Goal: Task Accomplishment & Management: Complete application form

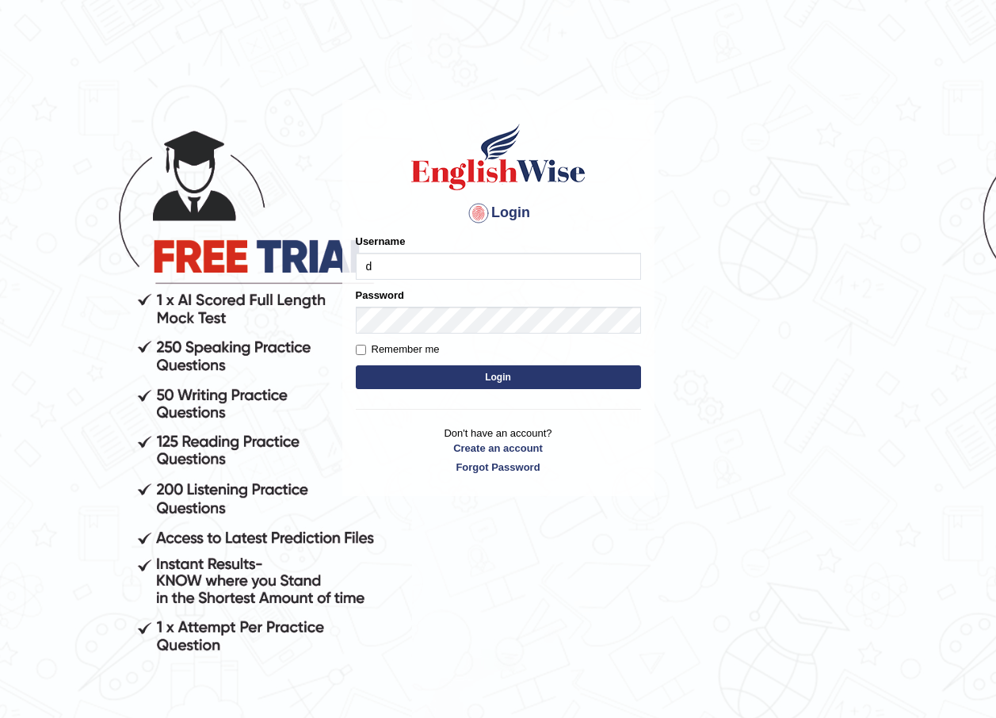
type input "diciba_parammatta"
click at [491, 382] on button "Login" at bounding box center [498, 377] width 285 height 24
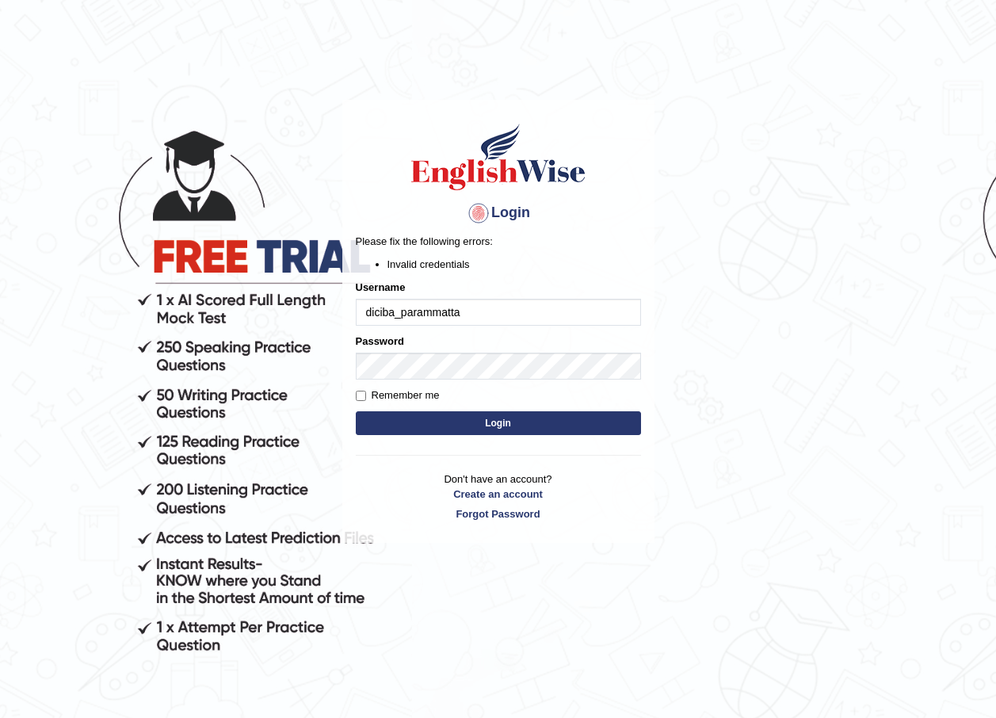
click at [484, 414] on button "Login" at bounding box center [498, 423] width 285 height 24
click at [657, 369] on body "Login Please fix the following errors: Invalid credentials Username diciba_para…" at bounding box center [498, 409] width 996 height 718
click at [410, 313] on input "diciba_parammatta" at bounding box center [498, 312] width 285 height 27
type input "diciba_parramatta"
click at [469, 420] on button "Login" at bounding box center [498, 423] width 285 height 24
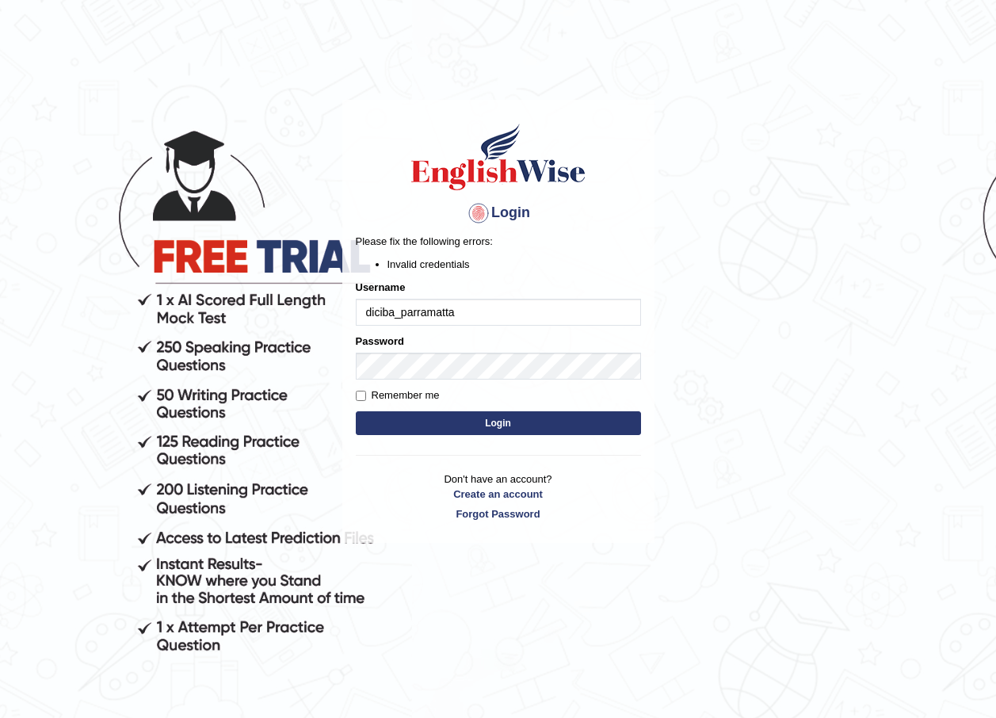
click at [524, 422] on button "Login" at bounding box center [498, 423] width 285 height 24
type input "d"
type input "diciba_parra"
click at [773, 370] on body "Login Please fix the following errors: Invalid credentials Username diciba_parr…" at bounding box center [498, 409] width 996 height 718
click at [510, 422] on button "Login" at bounding box center [498, 423] width 285 height 24
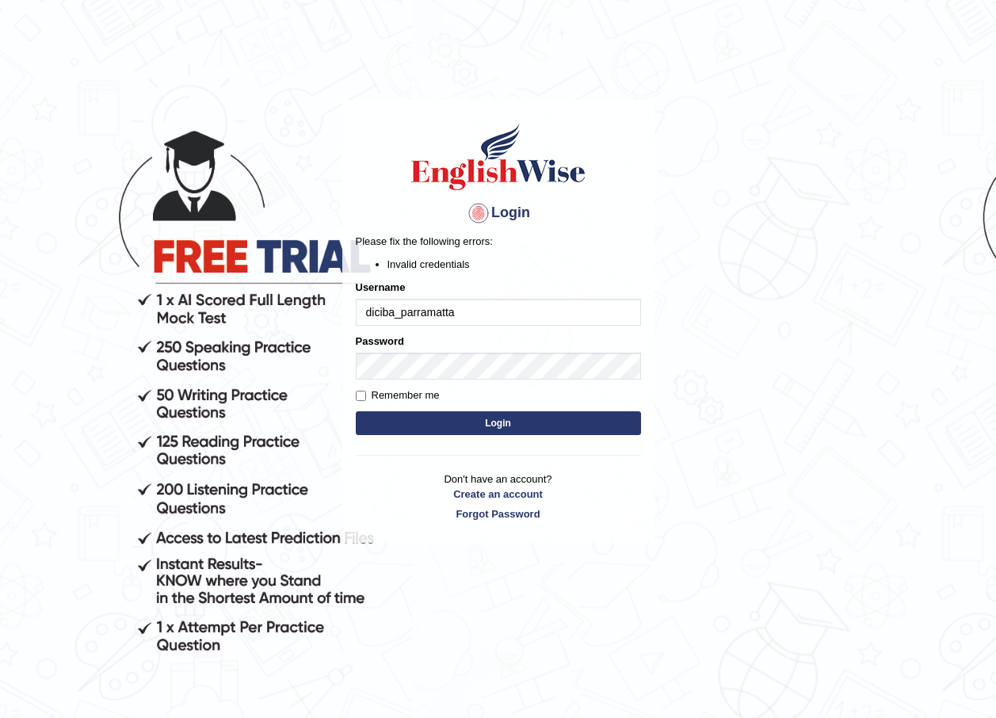
type input "diciba_parramatta"
click at [454, 419] on button "Login" at bounding box center [498, 423] width 285 height 24
click at [482, 418] on button "Login" at bounding box center [498, 423] width 285 height 24
click at [276, 349] on body "Login Please fix the following errors: Invalid credentials Username diciba_parr…" at bounding box center [498, 409] width 996 height 718
click at [475, 421] on button "Login" at bounding box center [498, 423] width 285 height 24
